Goal: Information Seeking & Learning: Find specific fact

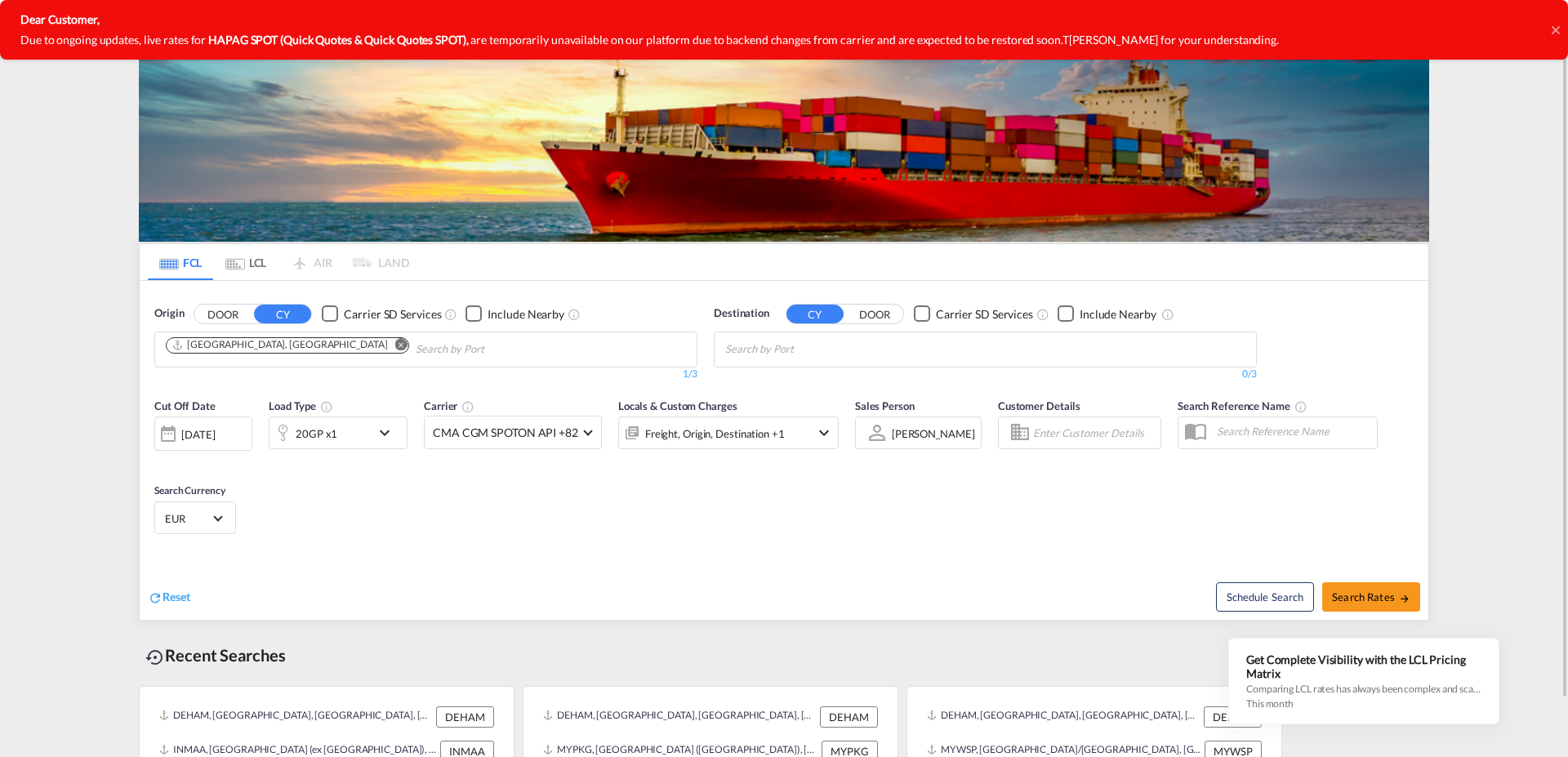
click at [1459, 405] on md-content "Analytics Dashboard Rate Search Enquiries Quotes Bookings" at bounding box center [784, 378] width 1568 height 757
click at [791, 345] on input "Chips input." at bounding box center [802, 350] width 155 height 26
click at [806, 342] on input "Chips input." at bounding box center [802, 350] width 155 height 26
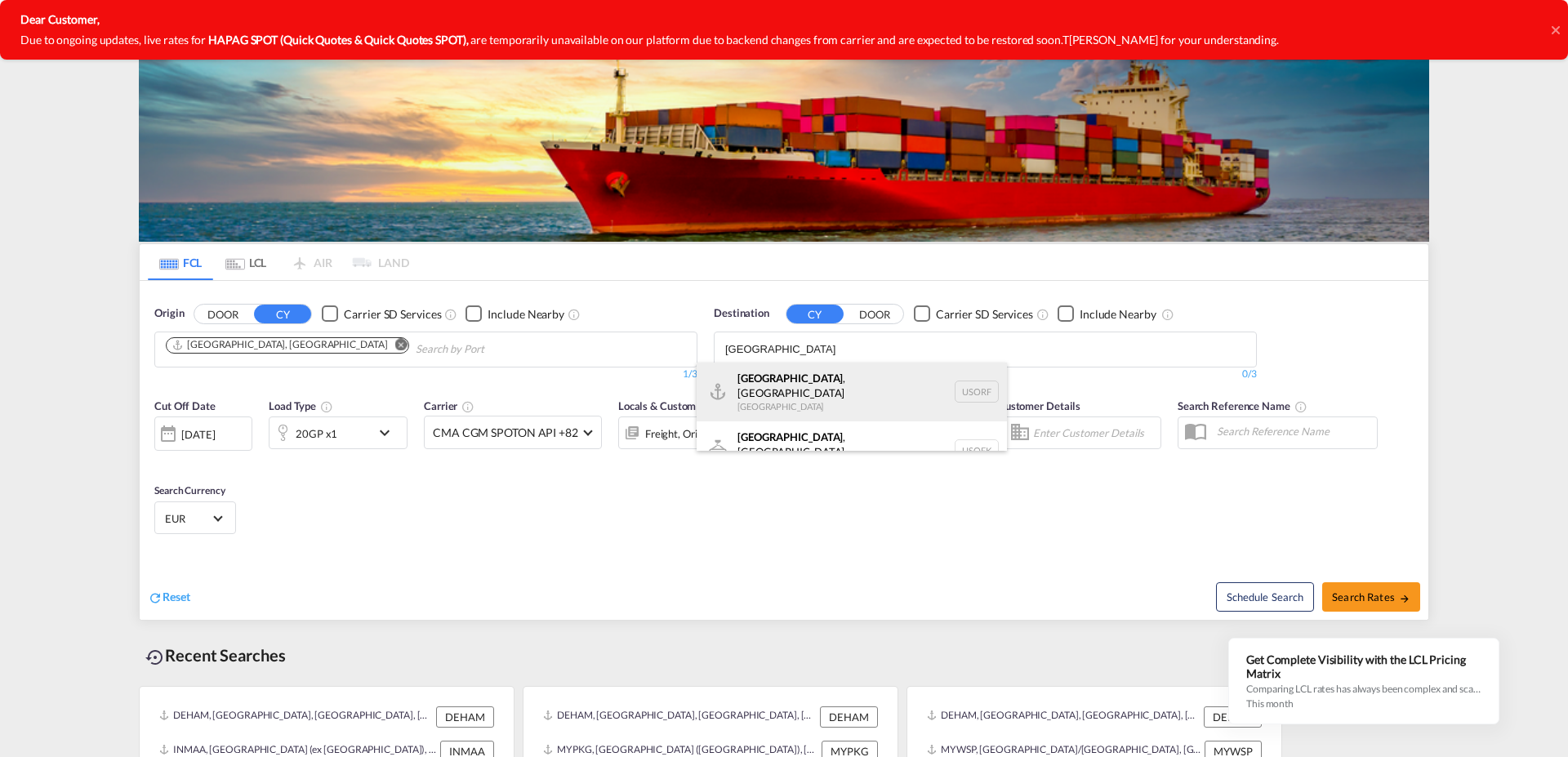
type input "[GEOGRAPHIC_DATA]"
click at [833, 380] on div "[GEOGRAPHIC_DATA] , [GEOGRAPHIC_DATA] [GEOGRAPHIC_DATA] [GEOGRAPHIC_DATA]" at bounding box center [852, 391] width 311 height 59
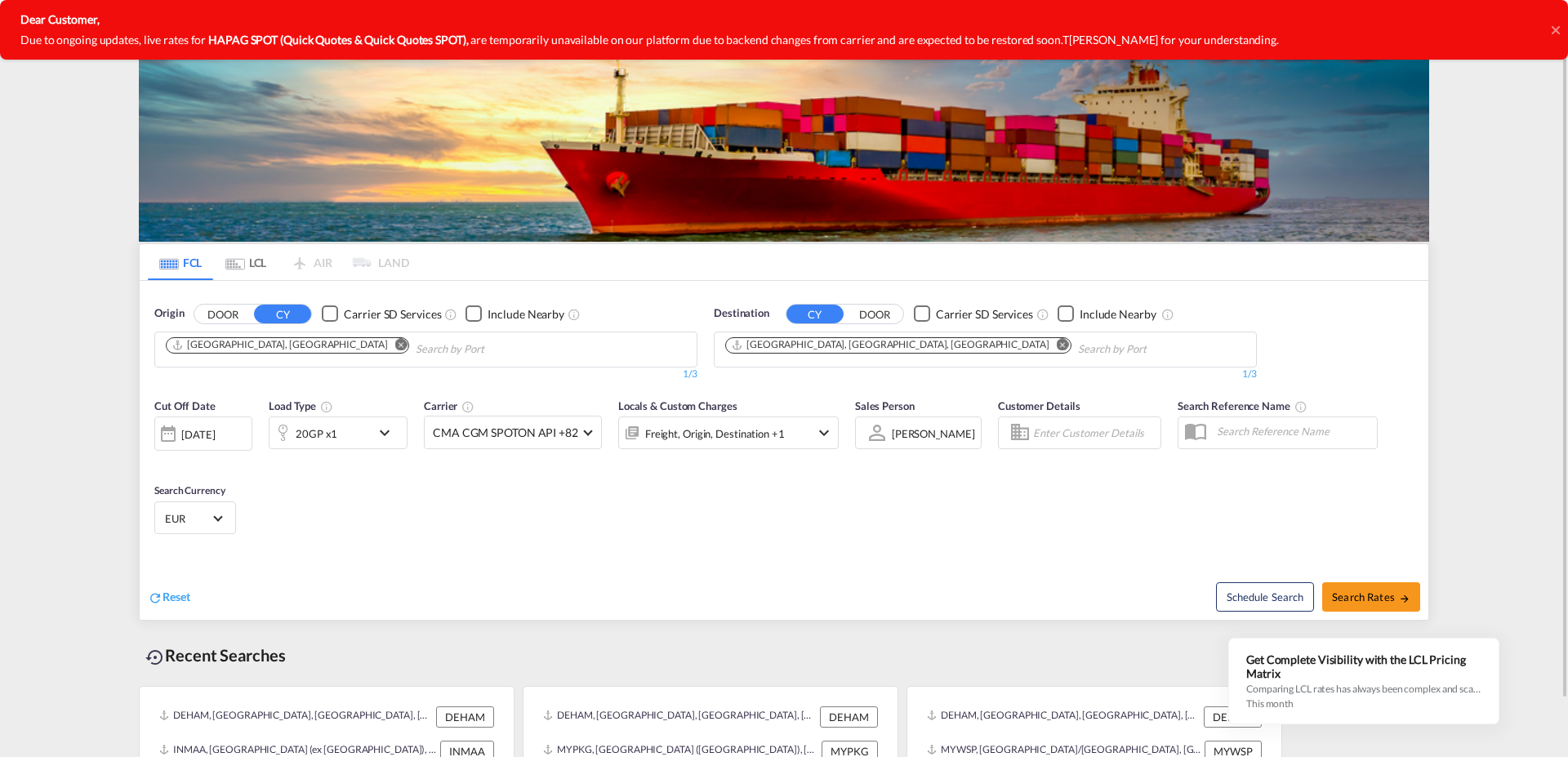
click at [381, 436] on md-icon "icon-chevron-down" at bounding box center [389, 432] width 28 height 20
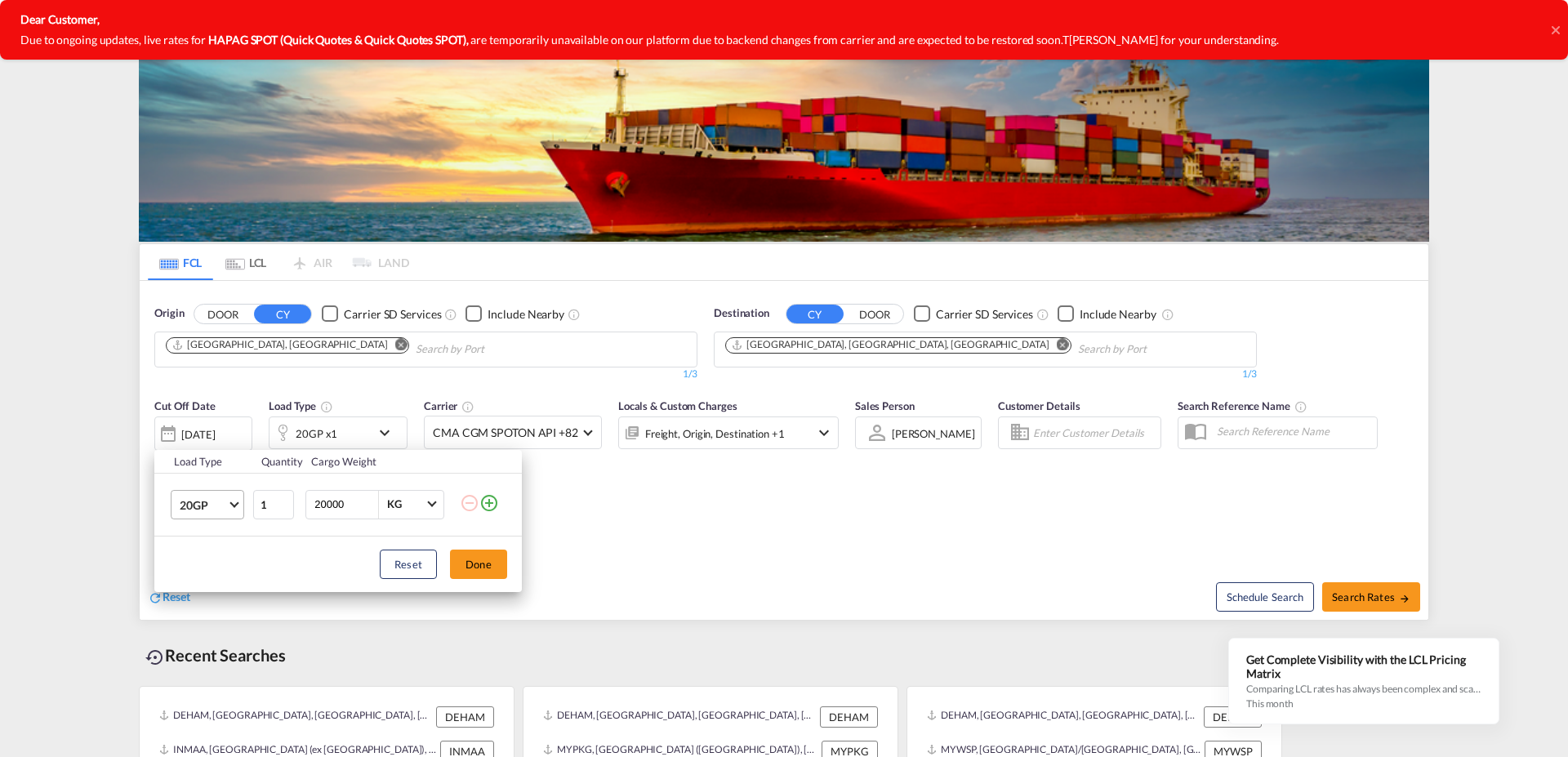
click at [237, 505] on md-select-value "20GP" at bounding box center [210, 504] width 66 height 28
click at [220, 552] on md-option "40GP" at bounding box center [222, 544] width 111 height 39
click at [490, 561] on button "Done" at bounding box center [478, 564] width 57 height 30
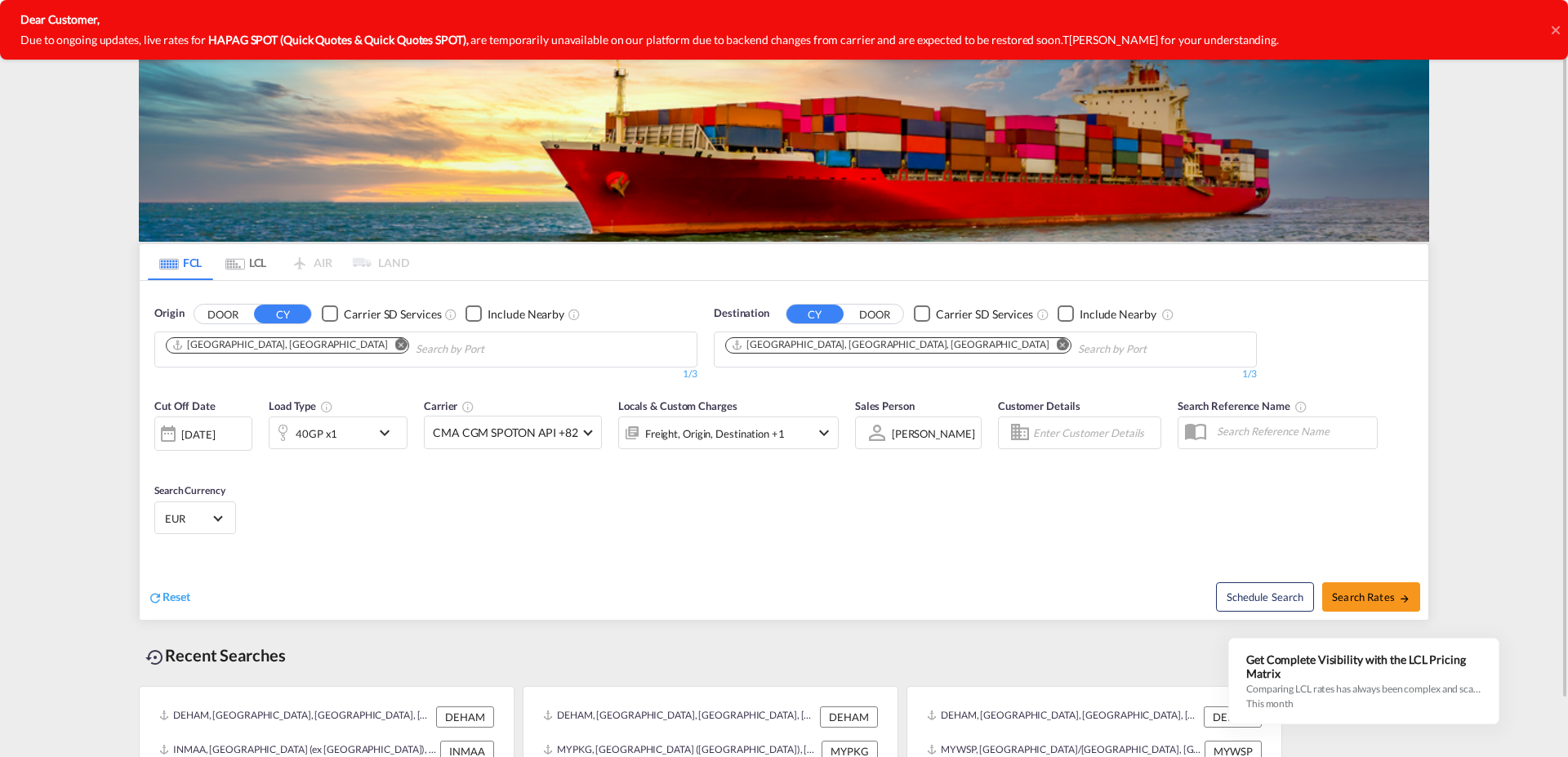
click at [214, 434] on div "[DATE]" at bounding box center [197, 434] width 33 height 14
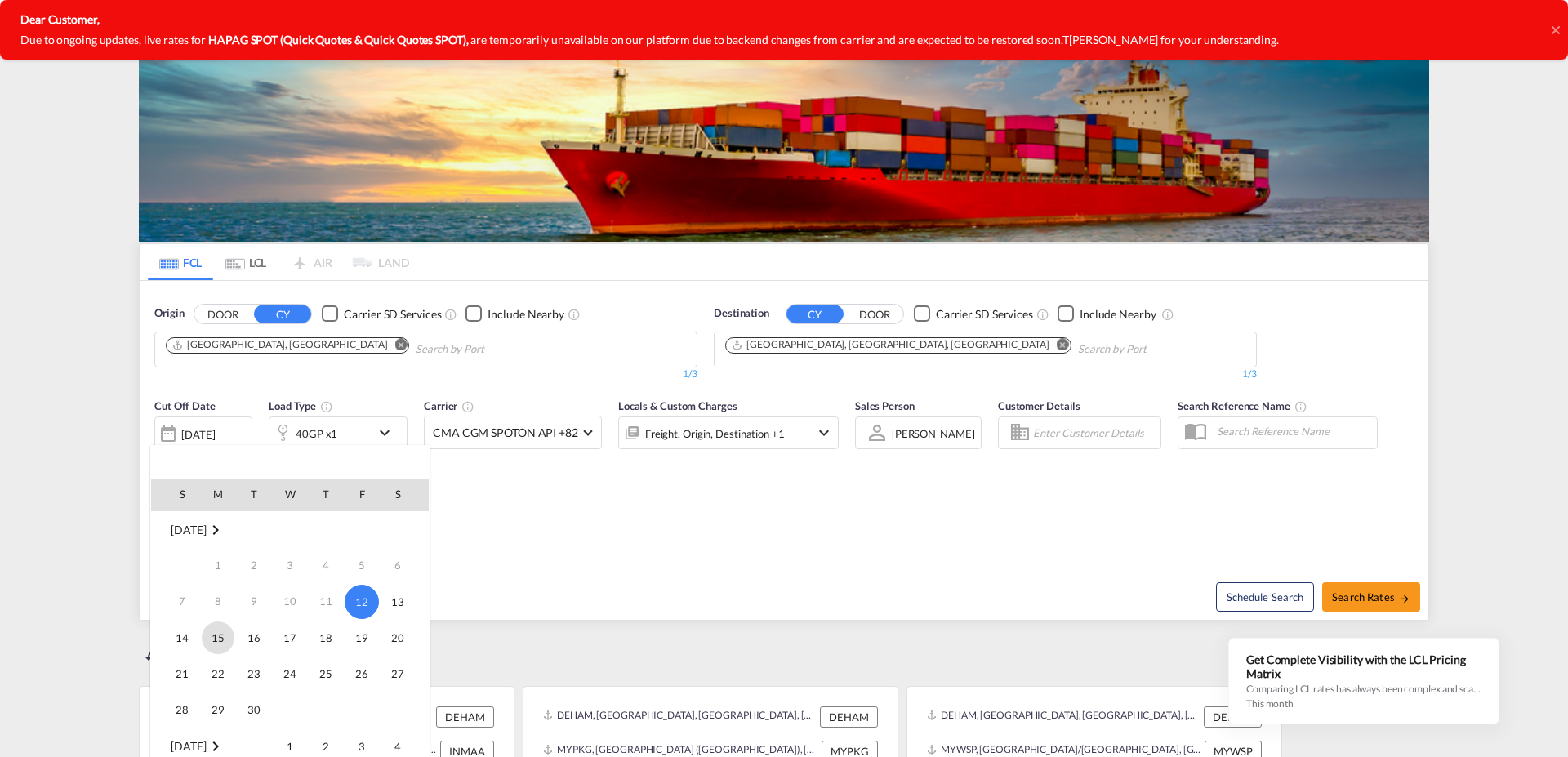
click at [216, 643] on span "15" at bounding box center [218, 638] width 32 height 32
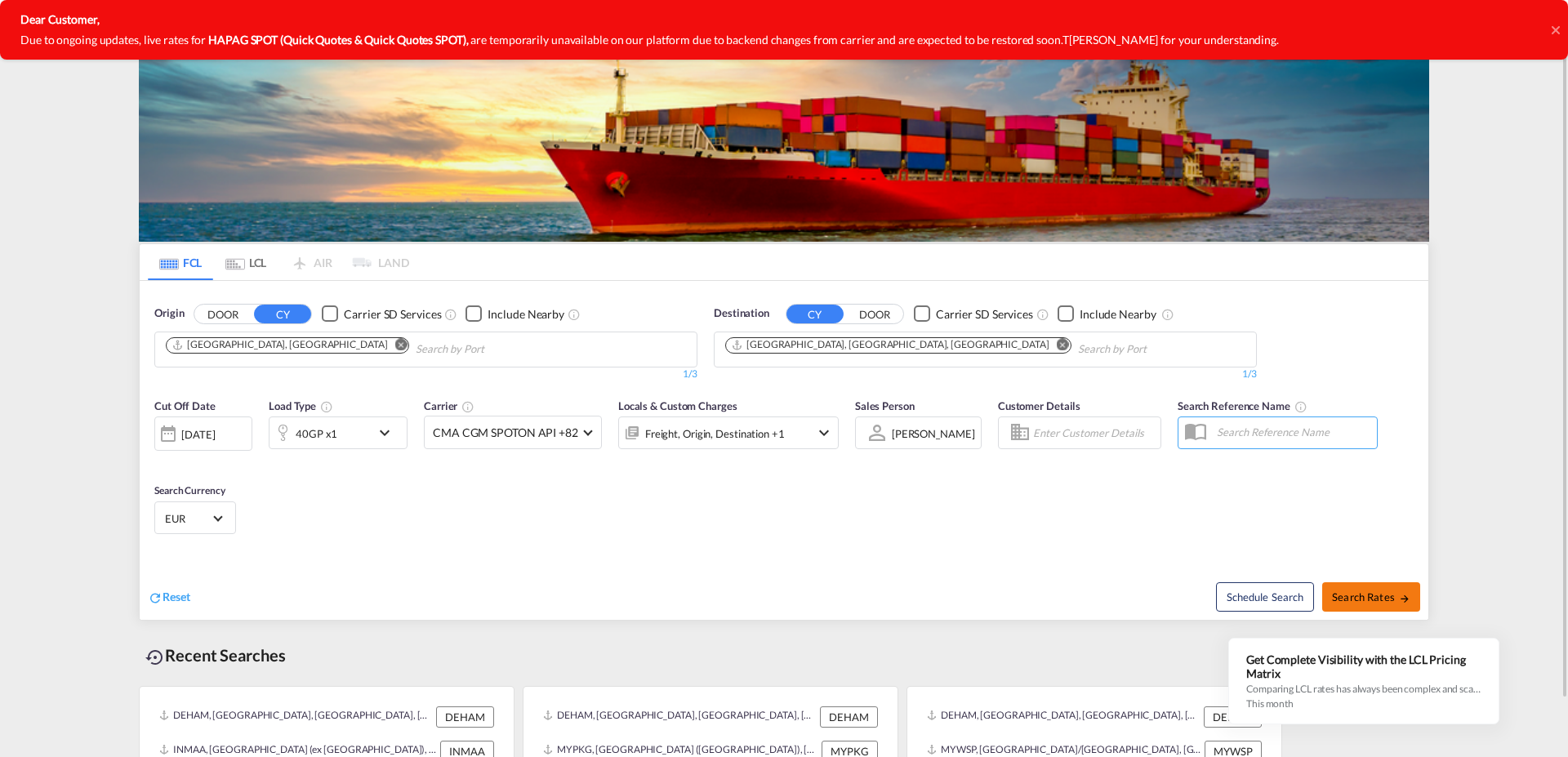
click at [1388, 603] on span "Search Rates" at bounding box center [1371, 596] width 78 height 13
type input "DEHAM to USORF / [DATE]"
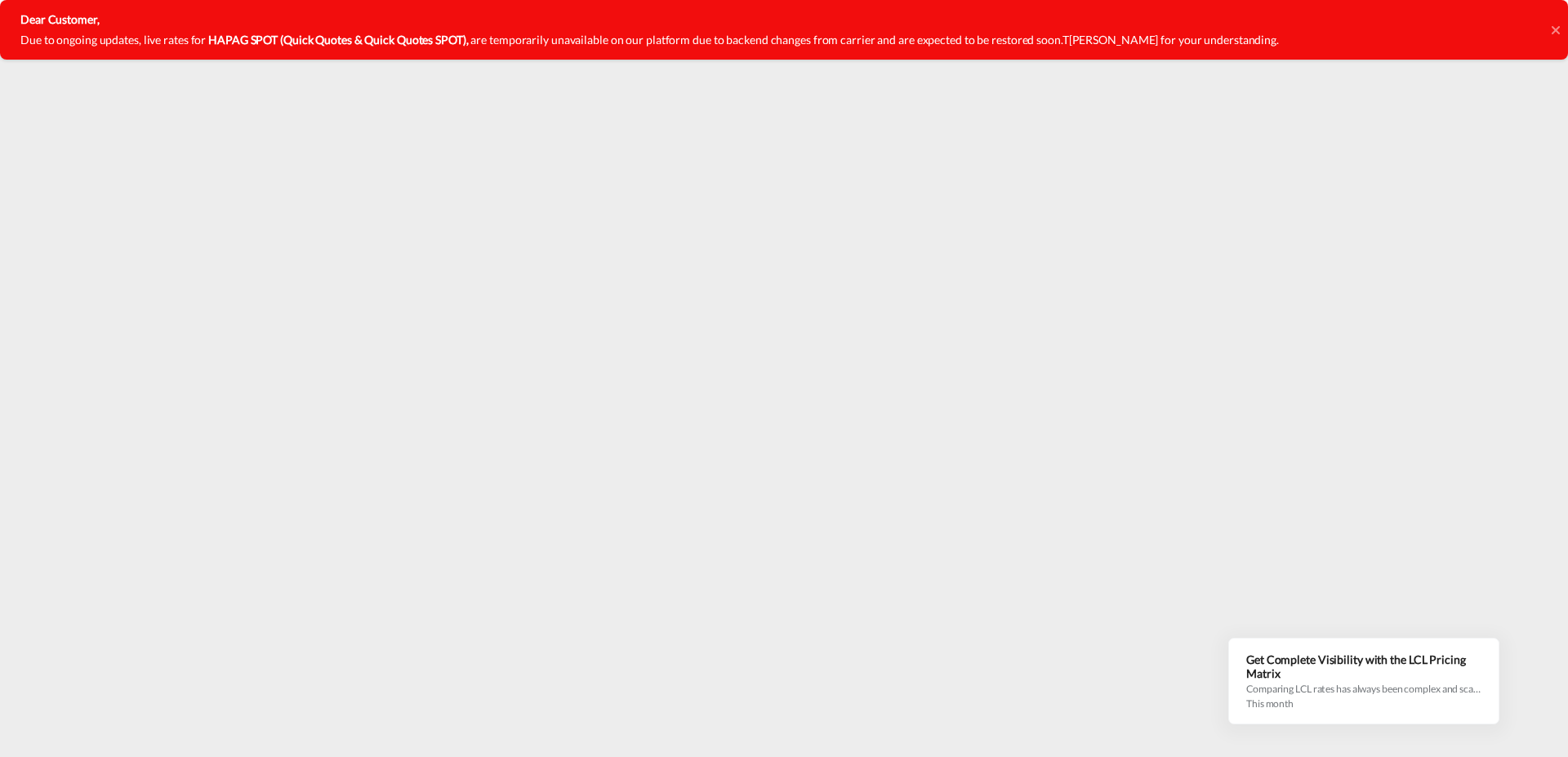
click at [1552, 33] on icon at bounding box center [1556, 30] width 9 height 13
